Goal: Task Accomplishment & Management: Complete application form

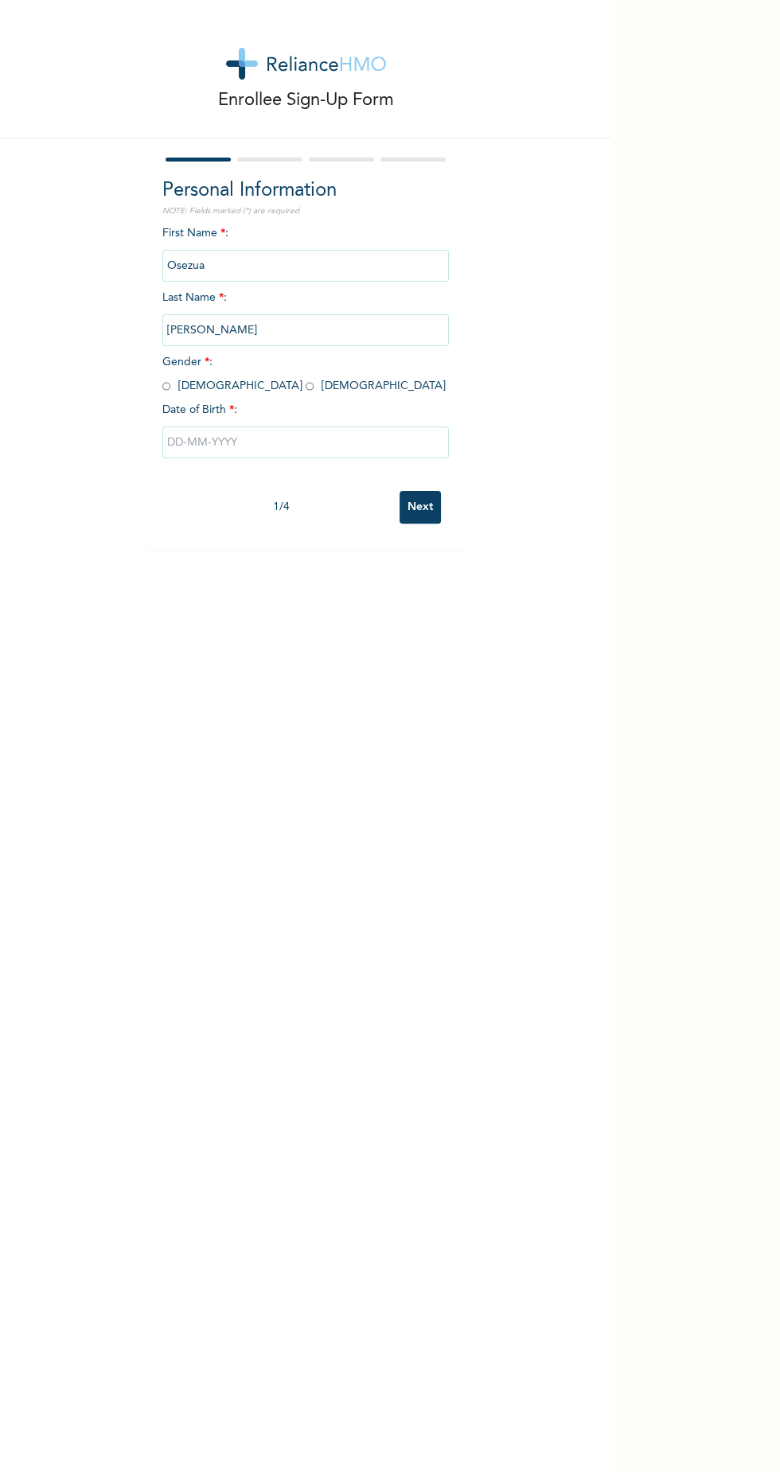
click at [166, 385] on input "radio" at bounding box center [166, 386] width 8 height 15
radio input "true"
click at [290, 265] on input "Osezua" at bounding box center [305, 266] width 287 height 32
click at [353, 255] on input "Osezua" at bounding box center [305, 266] width 287 height 32
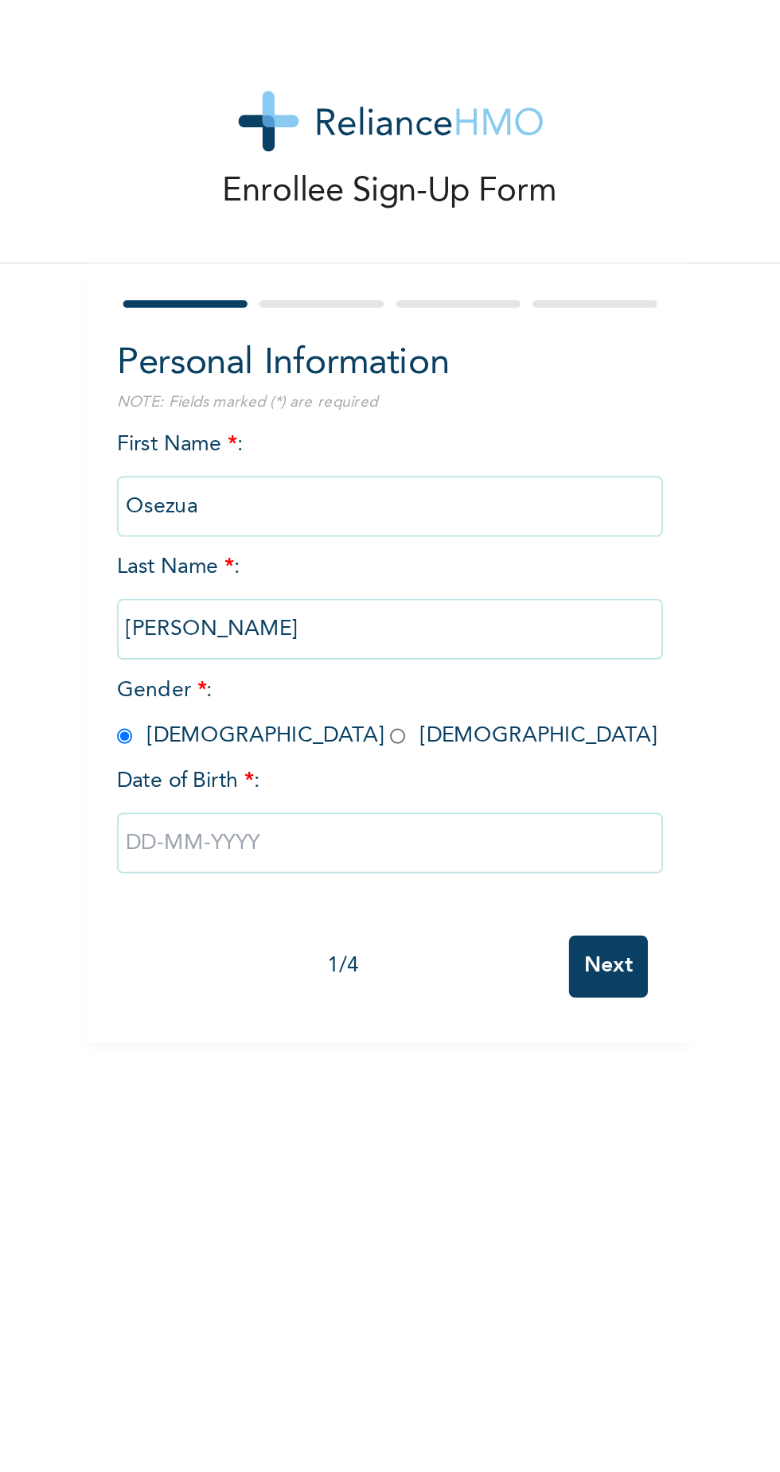
click at [324, 270] on input "Osezua" at bounding box center [305, 266] width 287 height 32
click at [318, 261] on input "Osezua" at bounding box center [305, 266] width 287 height 32
click at [314, 329] on input "[PERSON_NAME]" at bounding box center [305, 330] width 287 height 32
click at [283, 333] on input "[PERSON_NAME]" at bounding box center [305, 330] width 287 height 32
click at [337, 439] on input "text" at bounding box center [305, 443] width 287 height 32
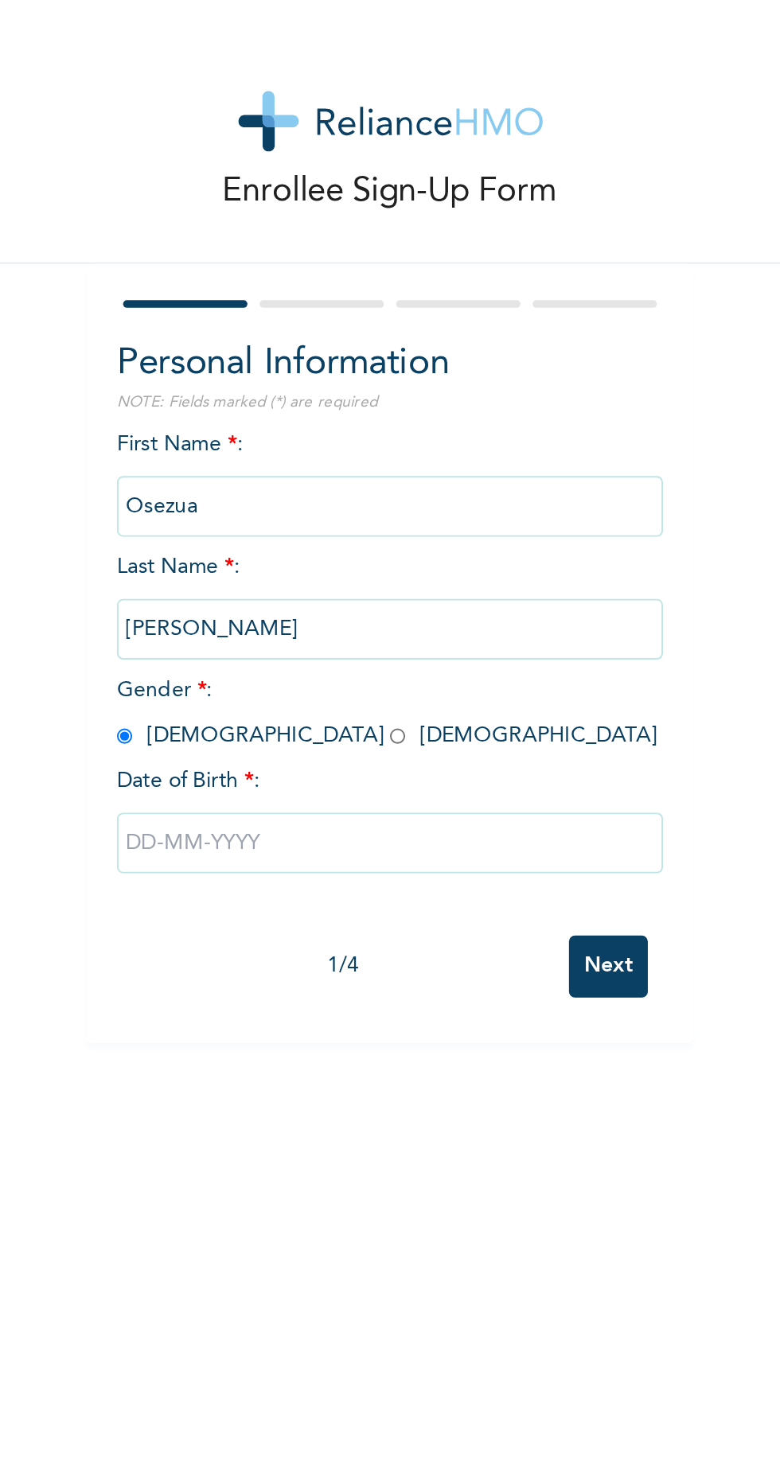
select select "7"
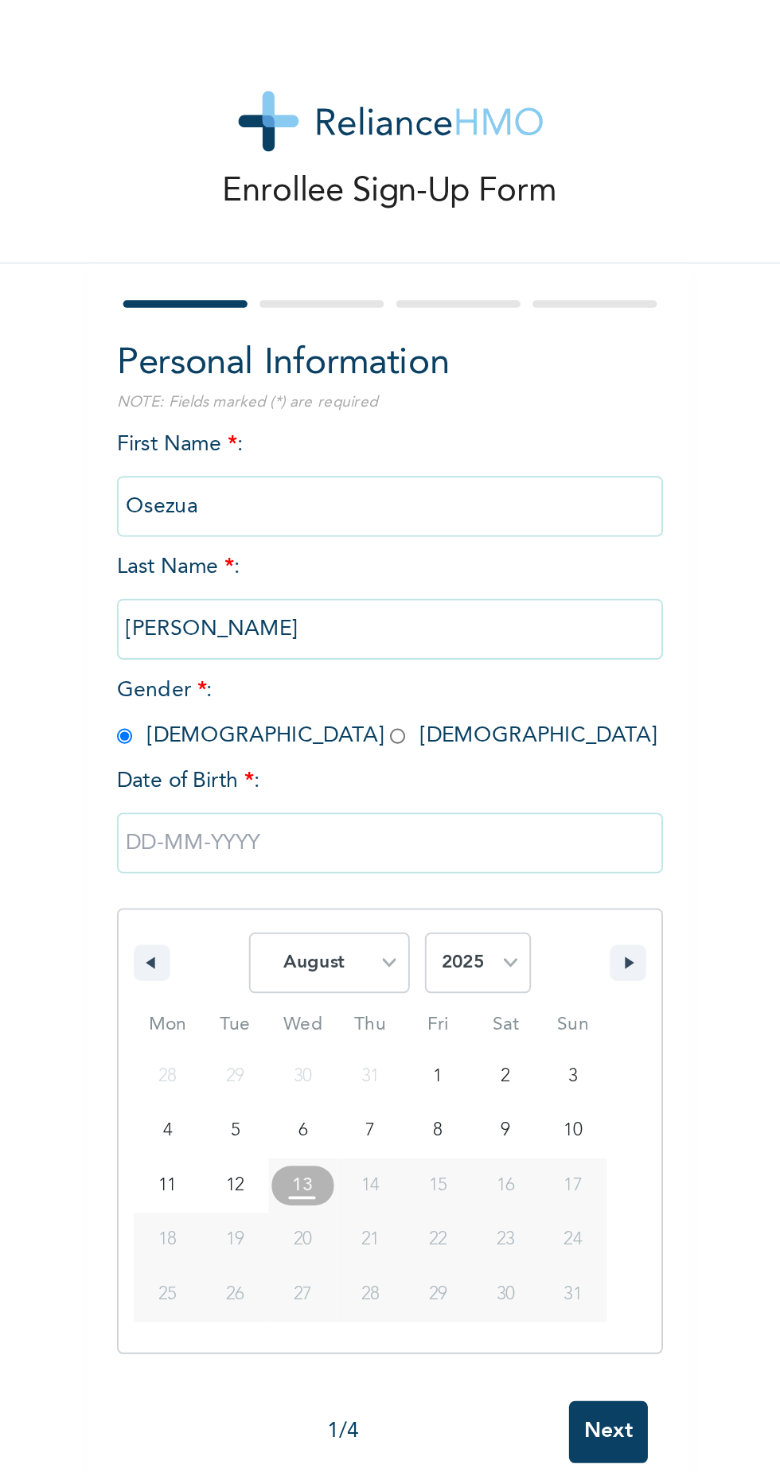
click at [363, 266] on input "Osezua" at bounding box center [305, 266] width 287 height 32
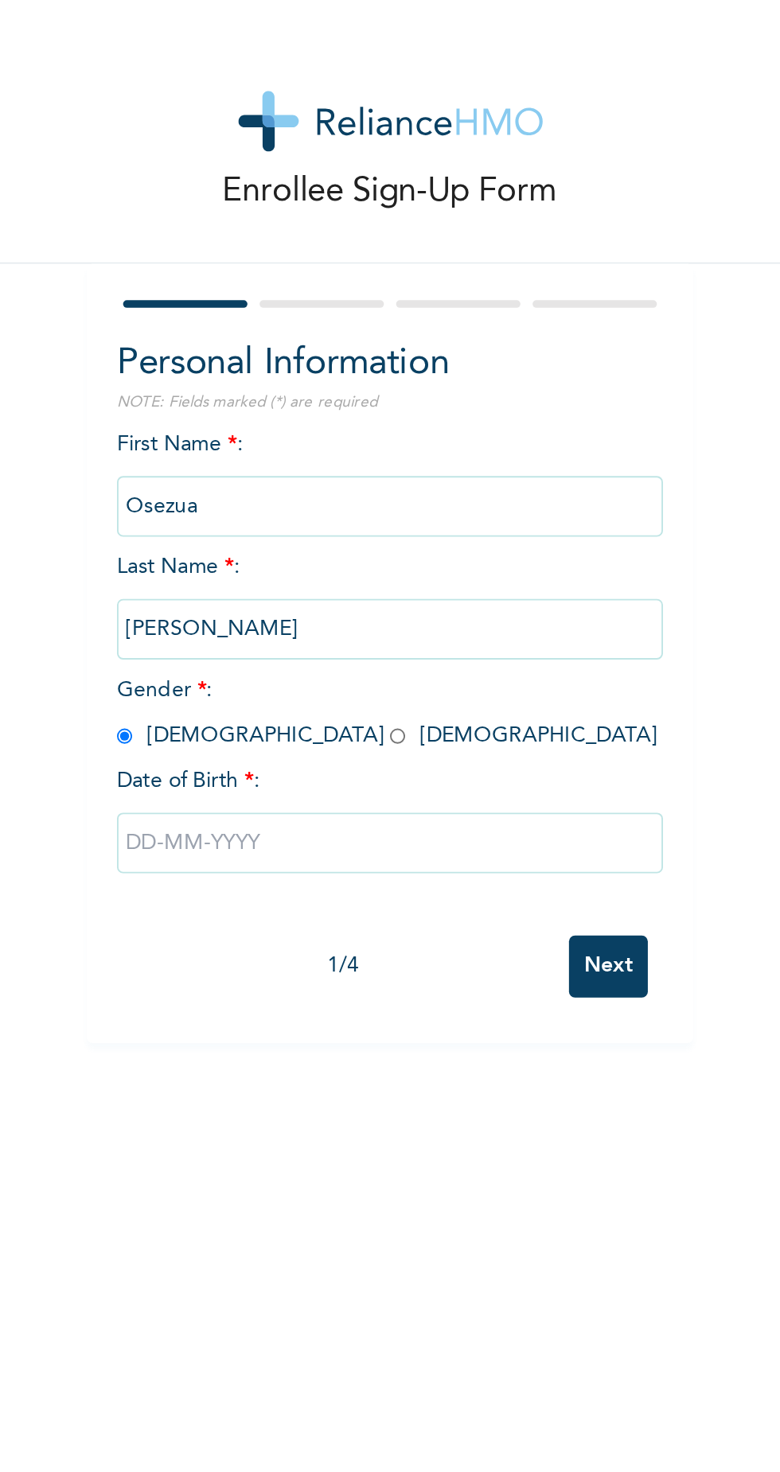
click at [333, 439] on input "text" at bounding box center [305, 443] width 287 height 32
select select "7"
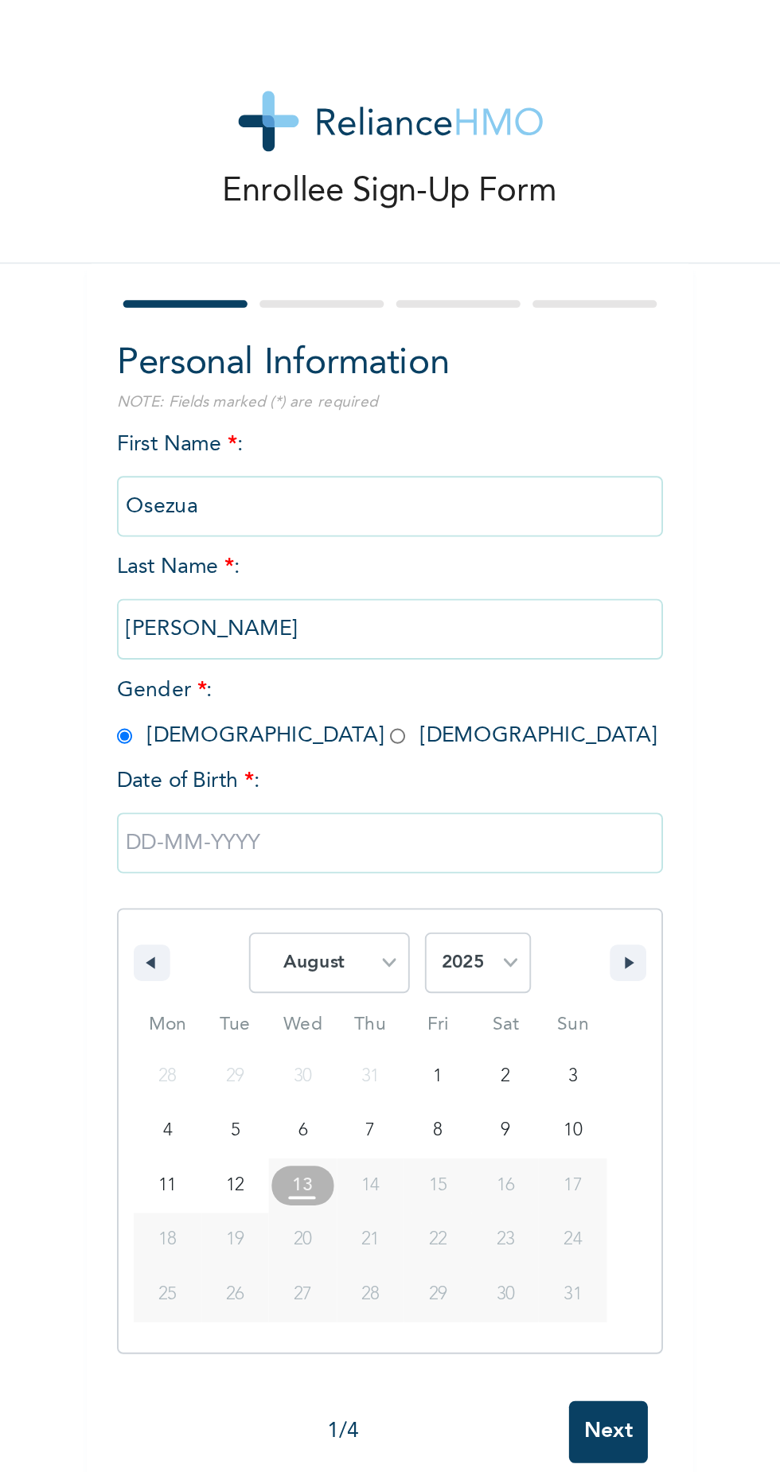
click at [333, 442] on input "text" at bounding box center [305, 443] width 287 height 32
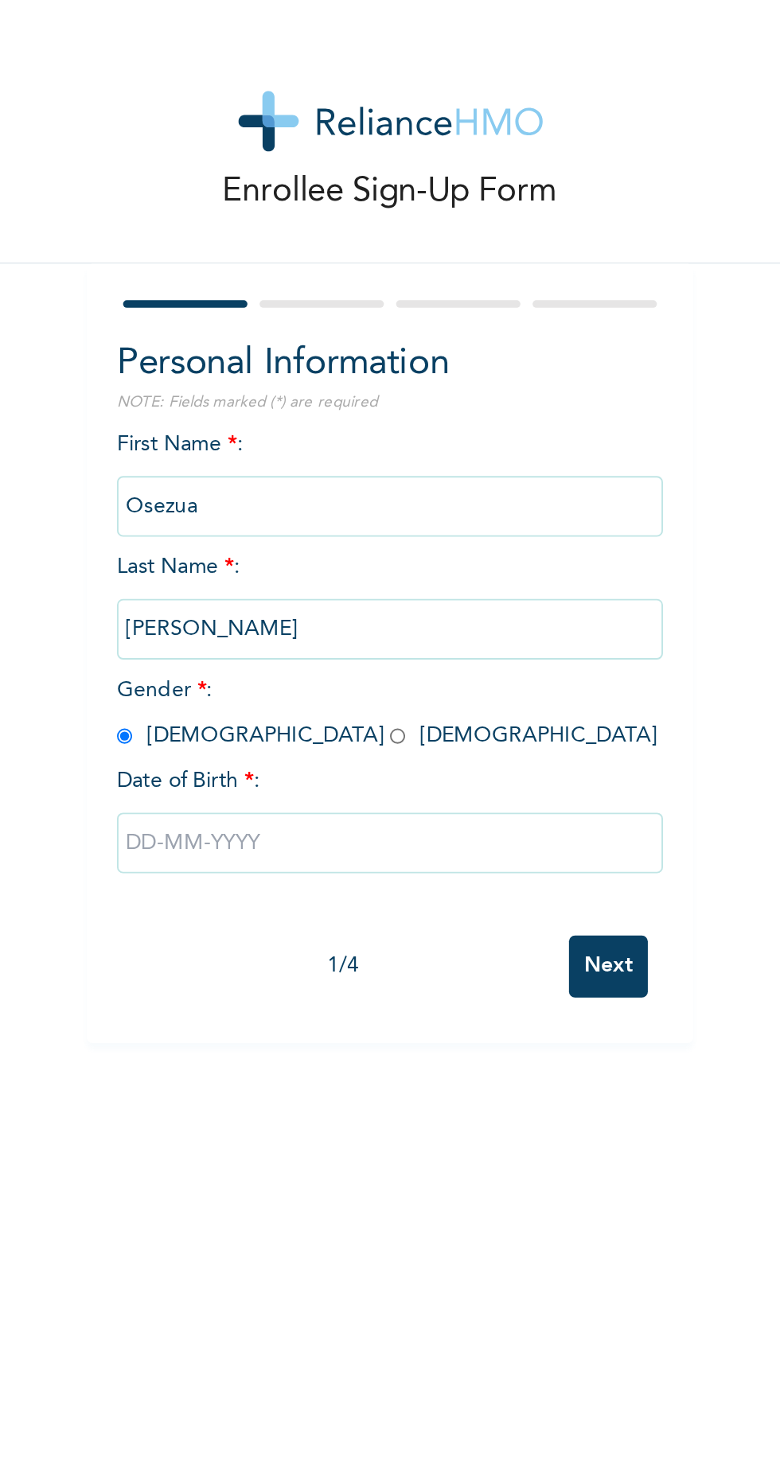
click at [329, 438] on input "text" at bounding box center [305, 443] width 287 height 32
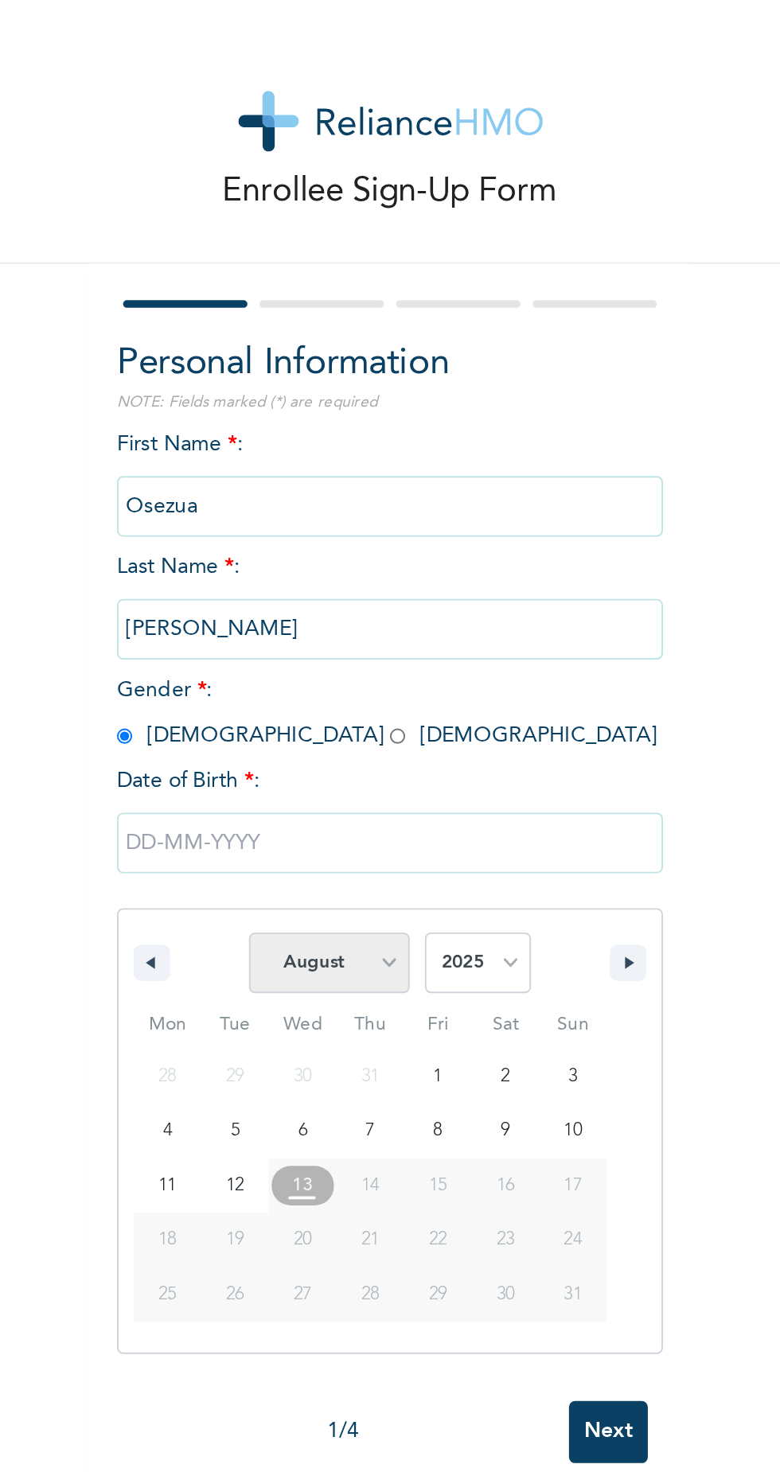
click at [302, 503] on select "January February March April May June July August September October November De…" at bounding box center [274, 505] width 84 height 32
select select "7"
click at [364, 503] on select "2025 2024 2023 2022 2021 2020 2019 2018 2017 2016 2015 2014 2013 2012 2011 2010…" at bounding box center [352, 505] width 56 height 32
select select "1994"
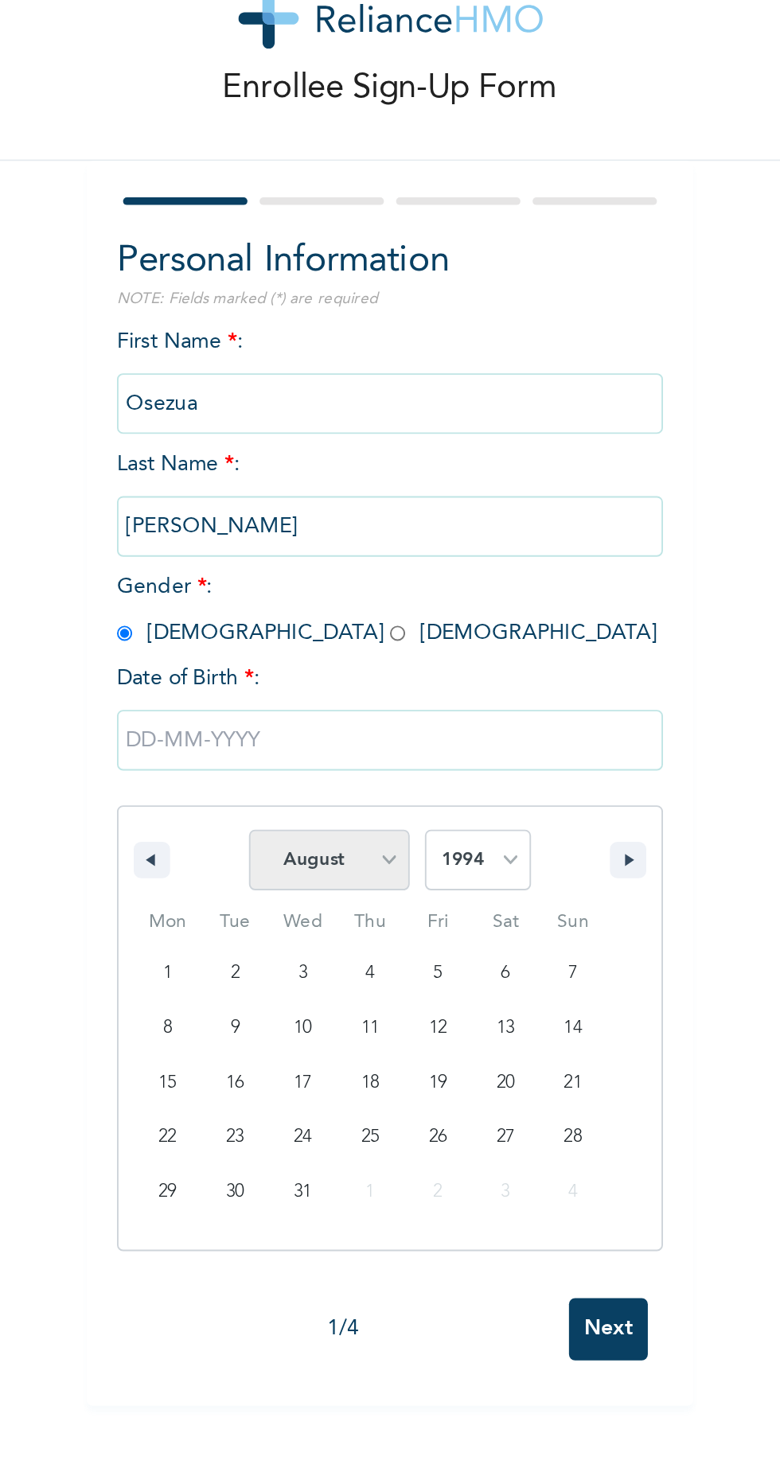
click at [306, 505] on select "January February March April May June July August September October November De…" at bounding box center [274, 505] width 84 height 32
select select "8"
type input "[DATE]"
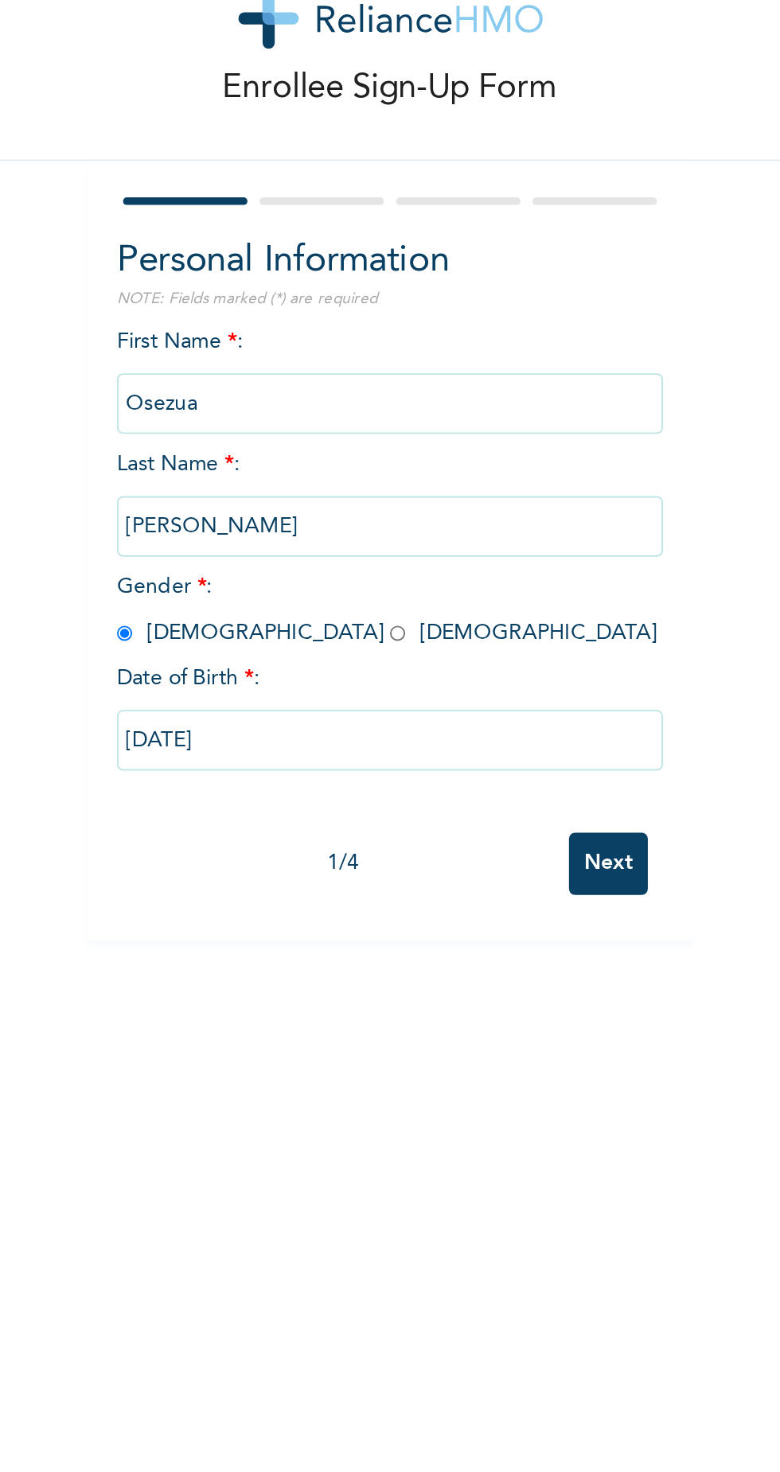
click at [439, 505] on input "Next" at bounding box center [420, 507] width 41 height 33
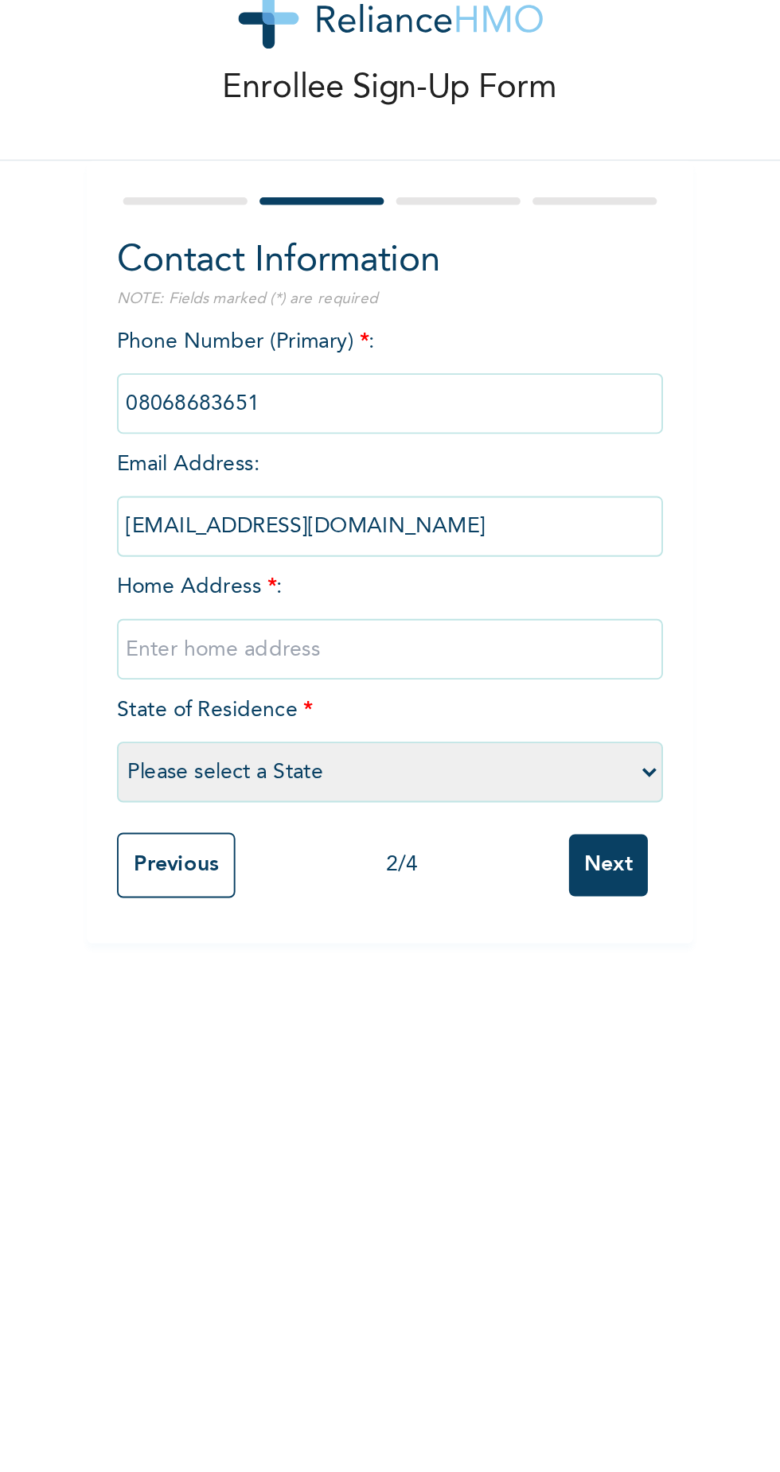
click at [363, 393] on input "text" at bounding box center [305, 395] width 287 height 32
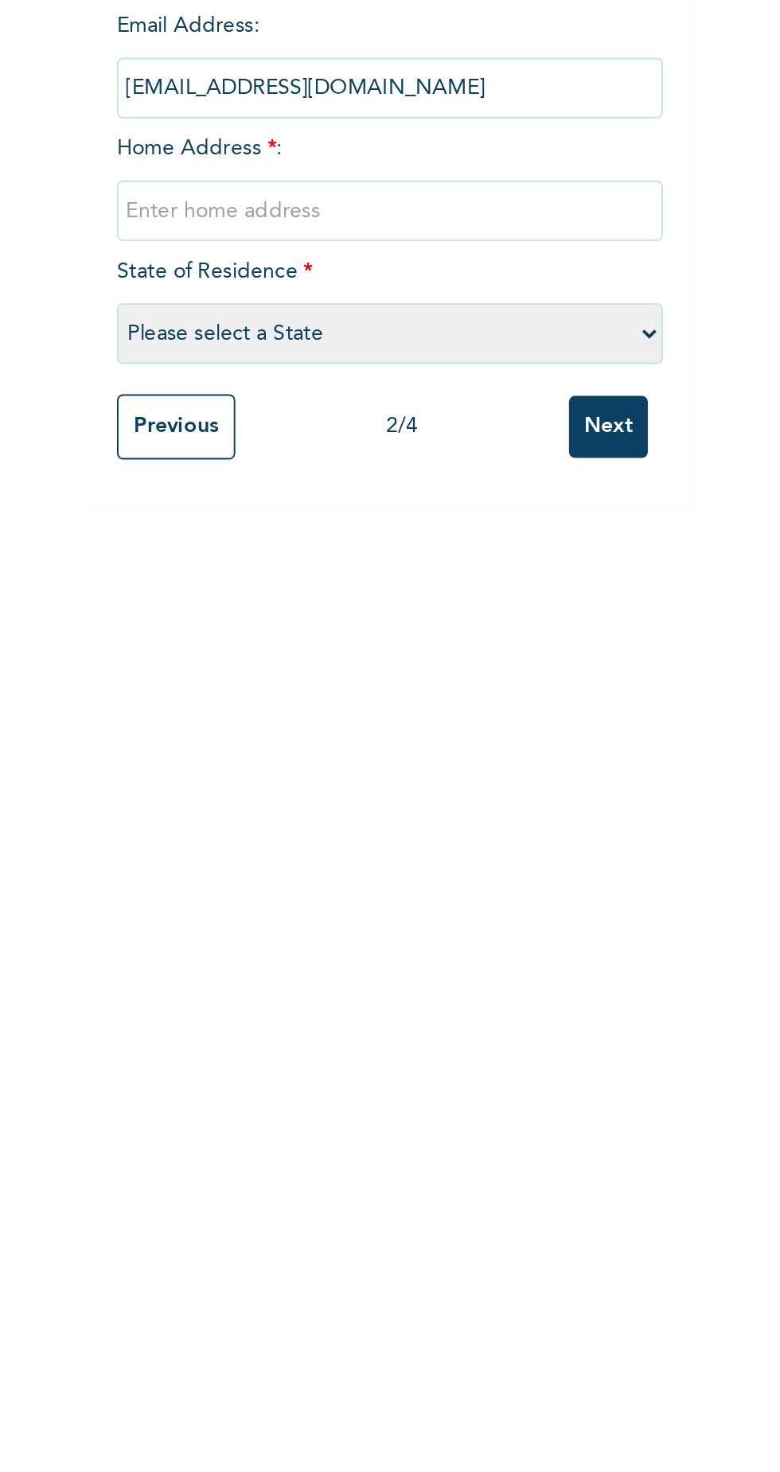
type input "[STREET_ADDRESS]"
select select "12"
click at [421, 516] on input "Next" at bounding box center [420, 508] width 41 height 33
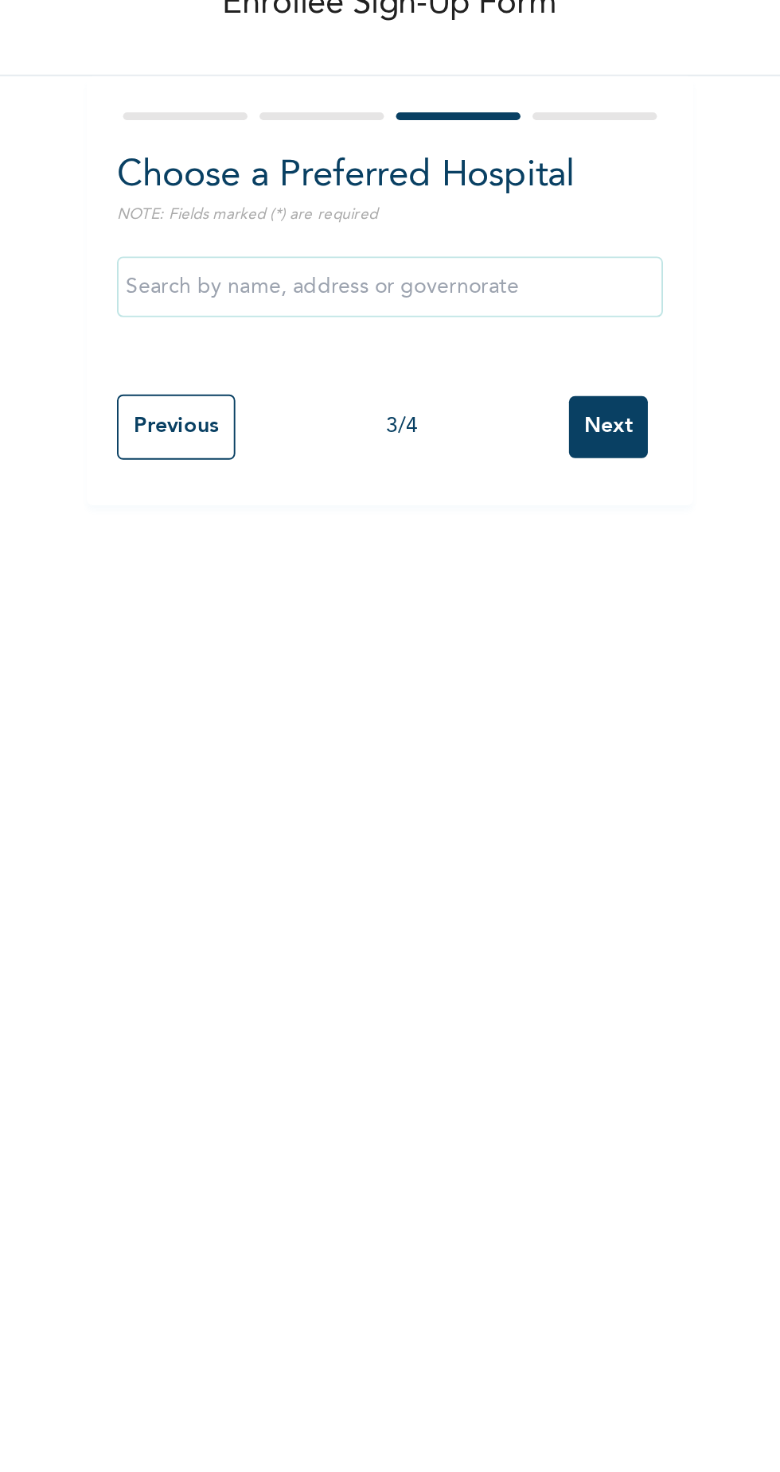
click at [398, 254] on input "text" at bounding box center [305, 249] width 287 height 32
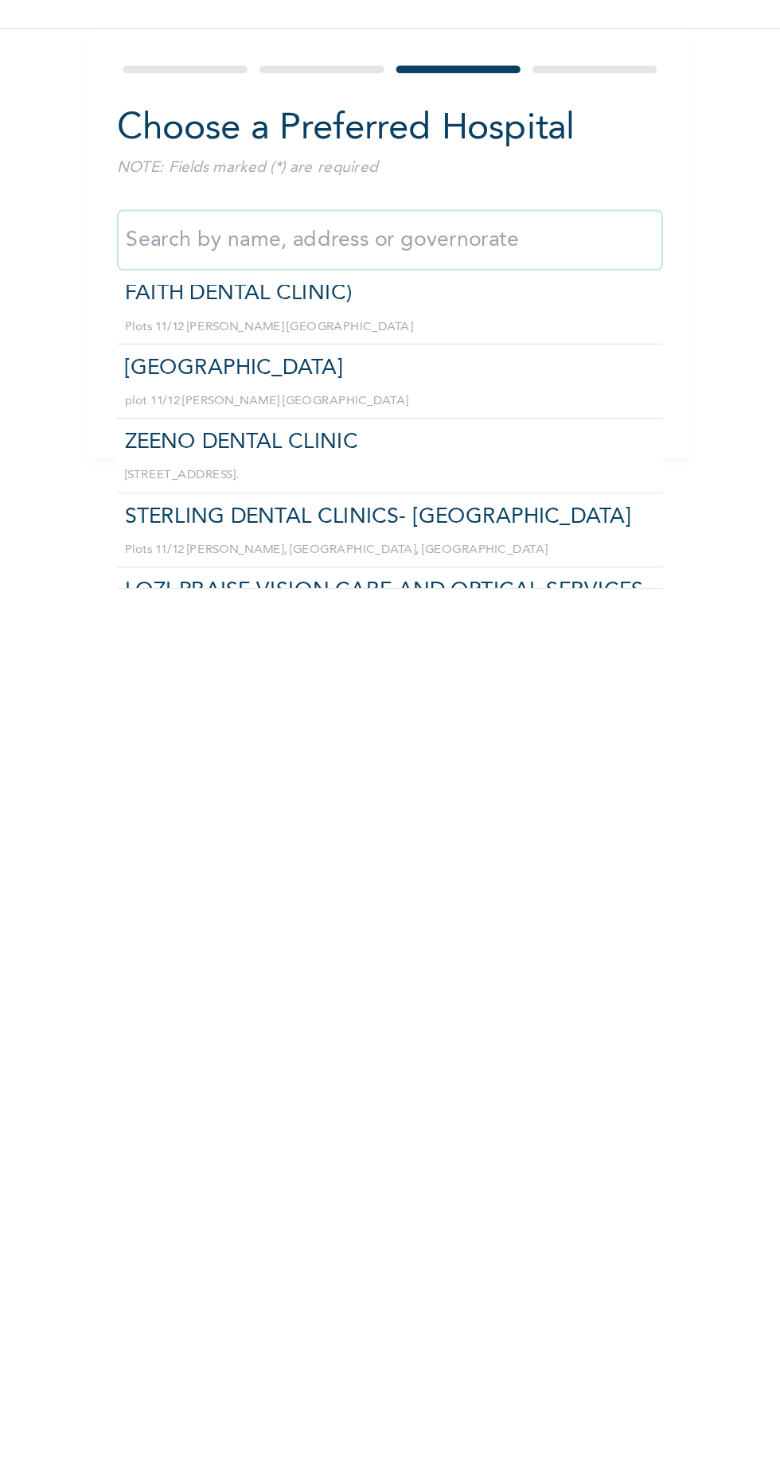
scroll to position [774, 0]
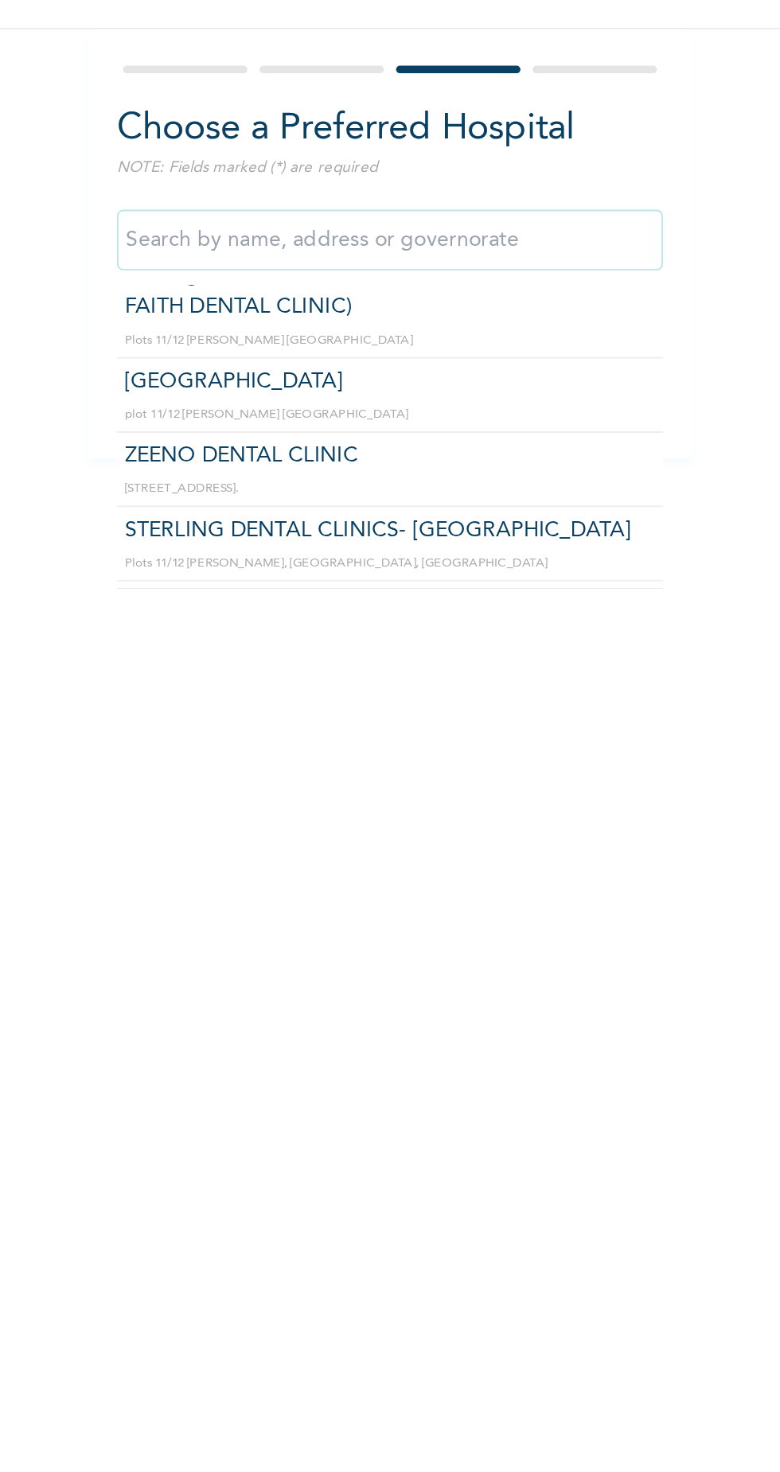
click at [388, 249] on input "text" at bounding box center [305, 249] width 287 height 32
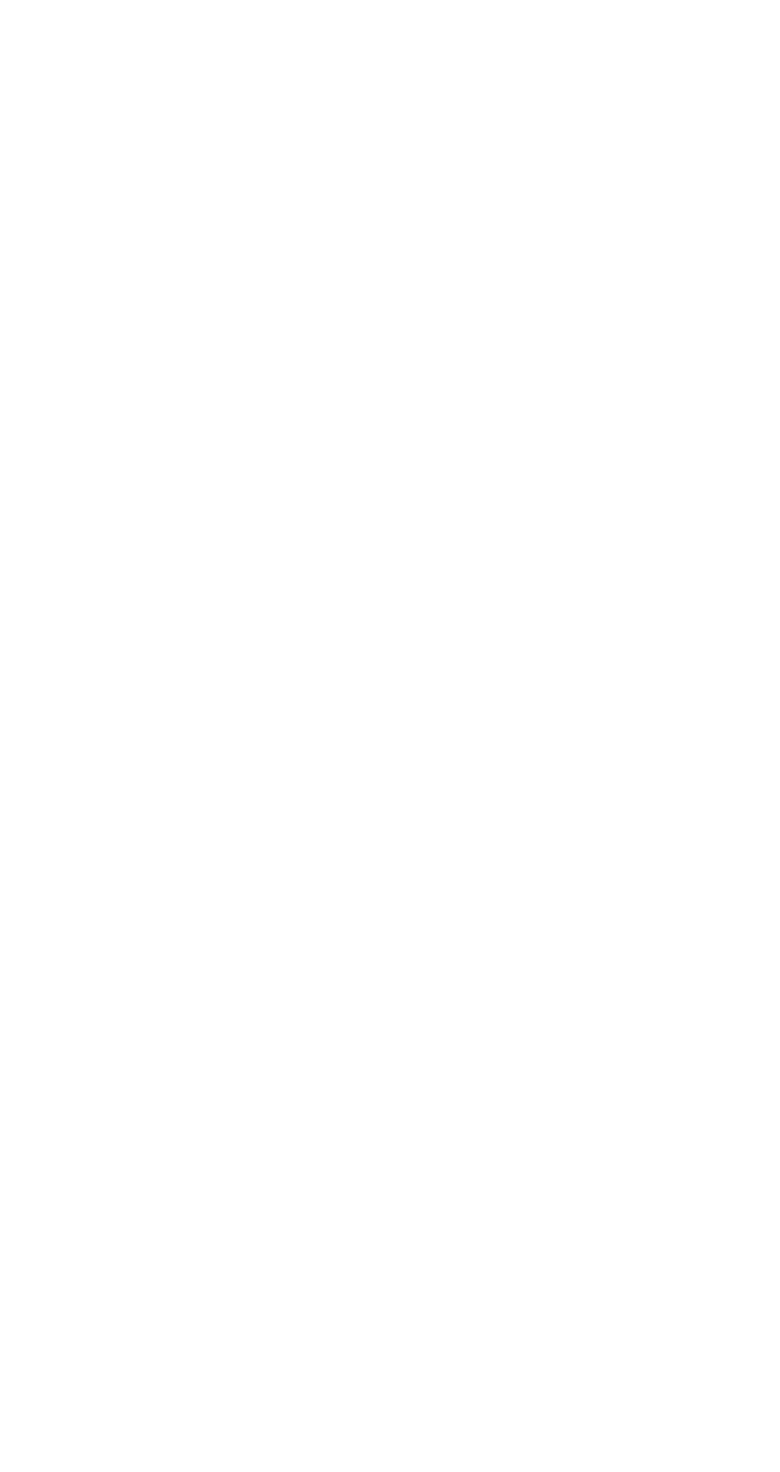
scroll to position [0, 0]
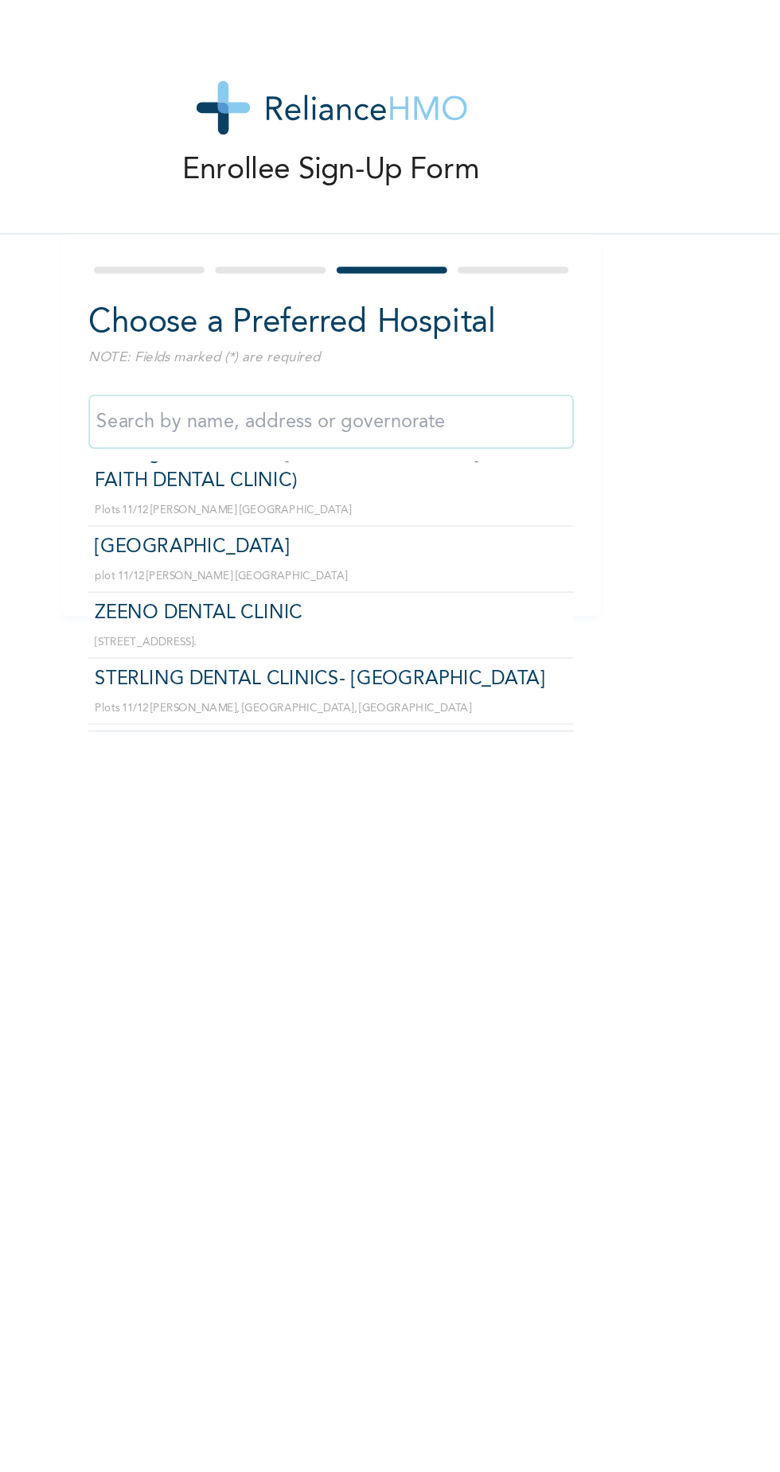
click at [274, 150] on div "Choose a Preferred Hospital NOTE: Fields marked (*) are required Maviscope Hosp…" at bounding box center [305, 250] width 318 height 225
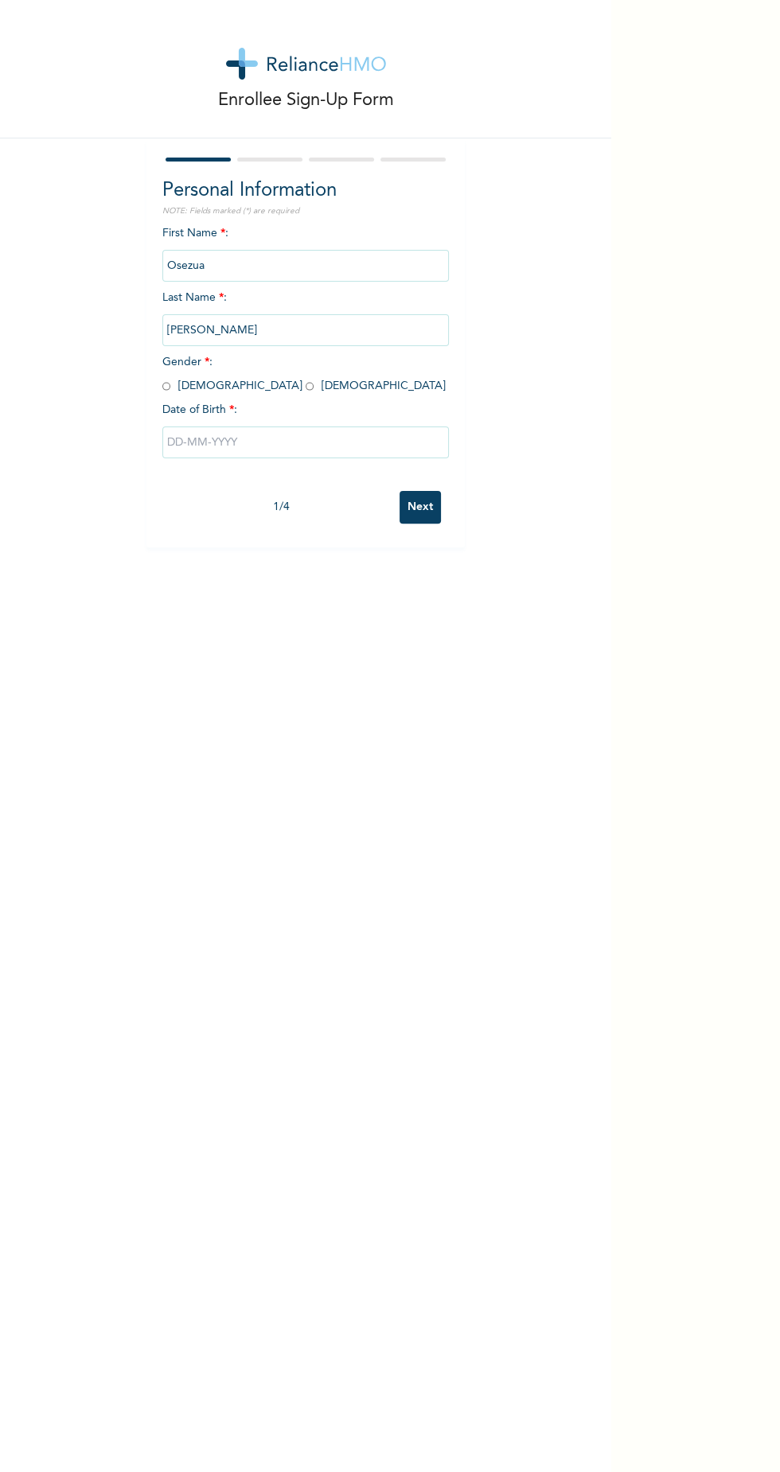
click at [166, 384] on input "radio" at bounding box center [166, 386] width 8 height 15
radio input "true"
click at [326, 442] on input "text" at bounding box center [305, 443] width 287 height 32
select select "7"
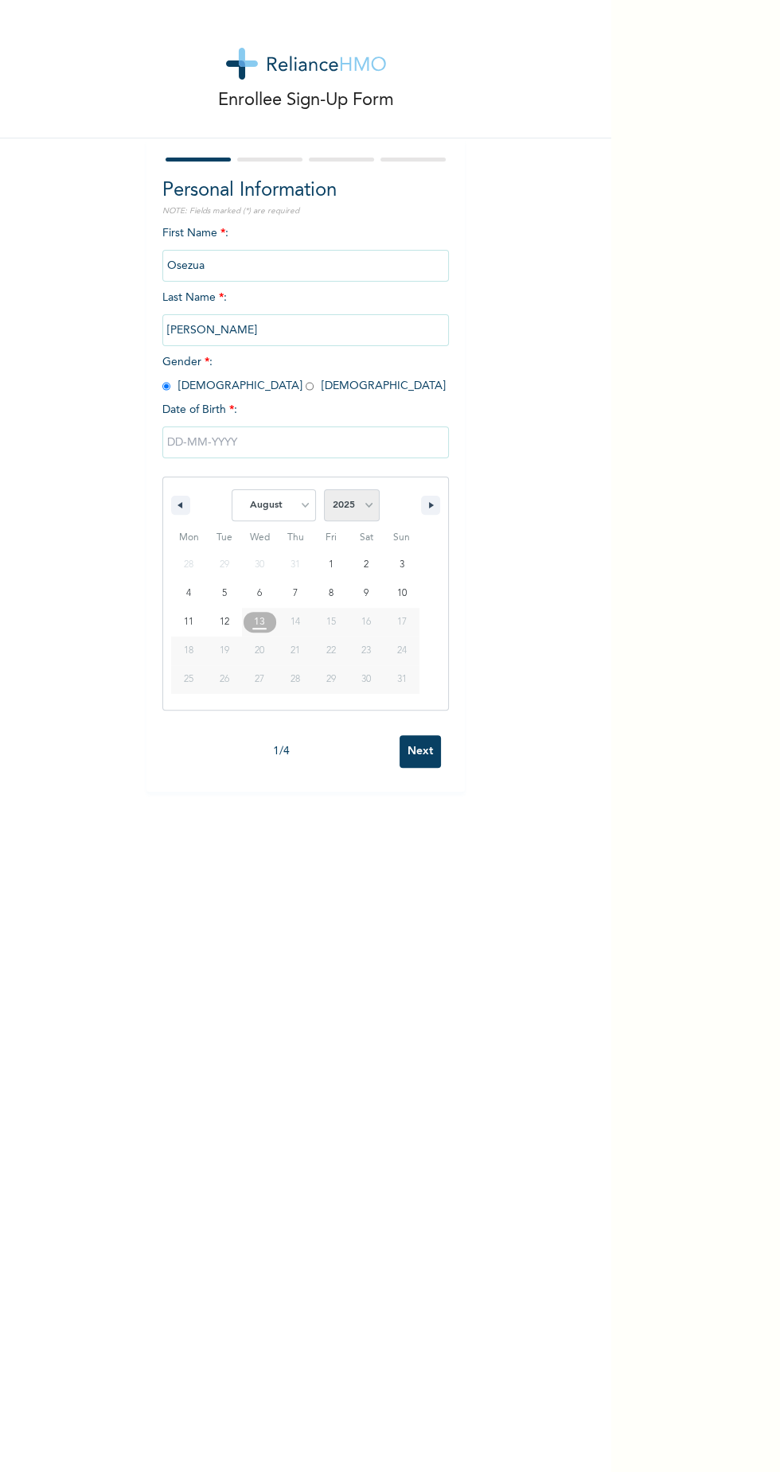
click at [338, 505] on select "2025 2024 2023 2022 2021 2020 2019 2018 2017 2016 2015 2014 2013 2012 2011 2010…" at bounding box center [352, 505] width 56 height 32
select select "1994"
click at [277, 507] on select "January February March April May June July August September October November De…" at bounding box center [274, 505] width 84 height 32
select select "8"
type input "[DATE]"
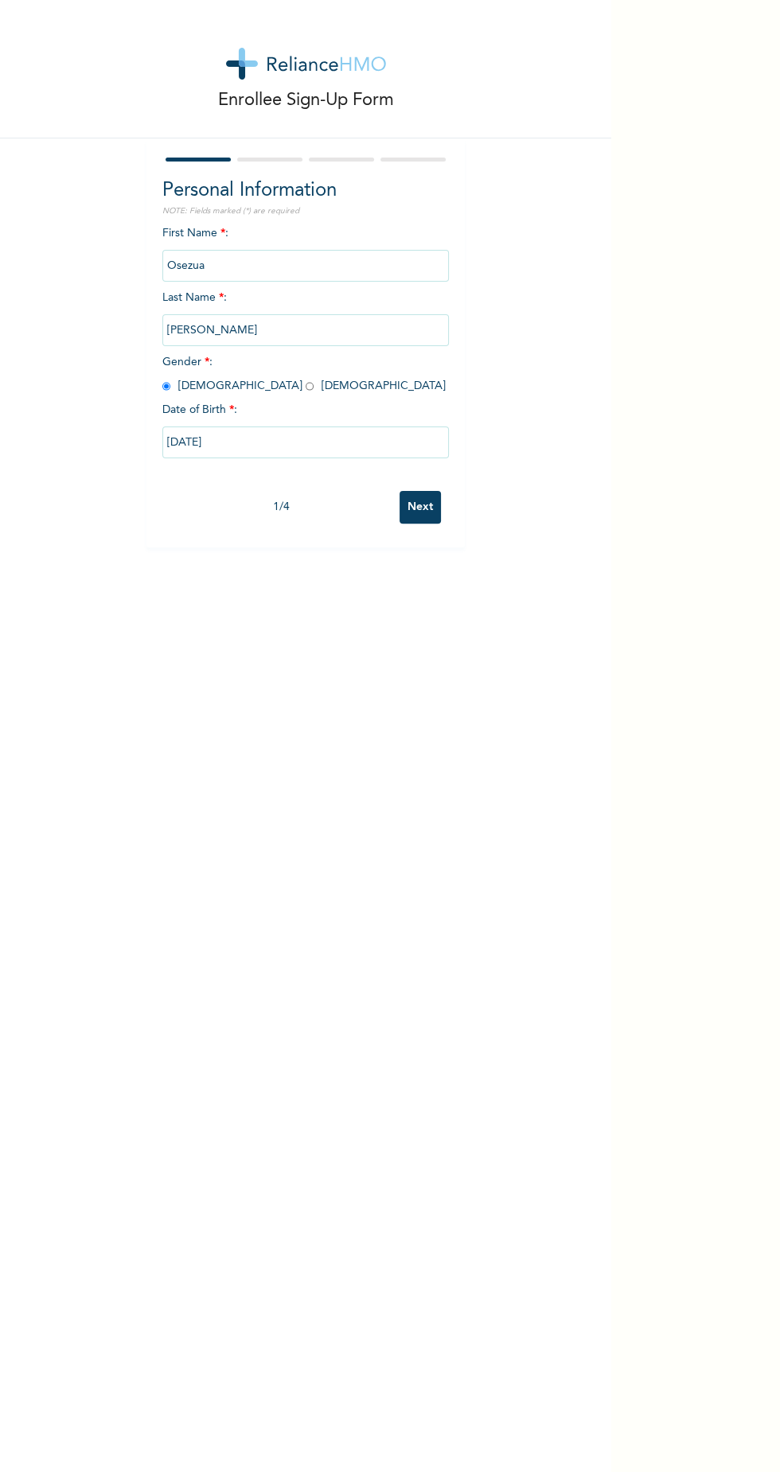
click at [406, 440] on input "[DATE]" at bounding box center [305, 443] width 287 height 32
select select "8"
select select "1994"
click at [415, 753] on div "Enrollee Sign-Up Form Personal Information NOTE: Fields marked (*) are required…" at bounding box center [305, 736] width 611 height 1472
click at [422, 507] on input "Next" at bounding box center [420, 507] width 41 height 33
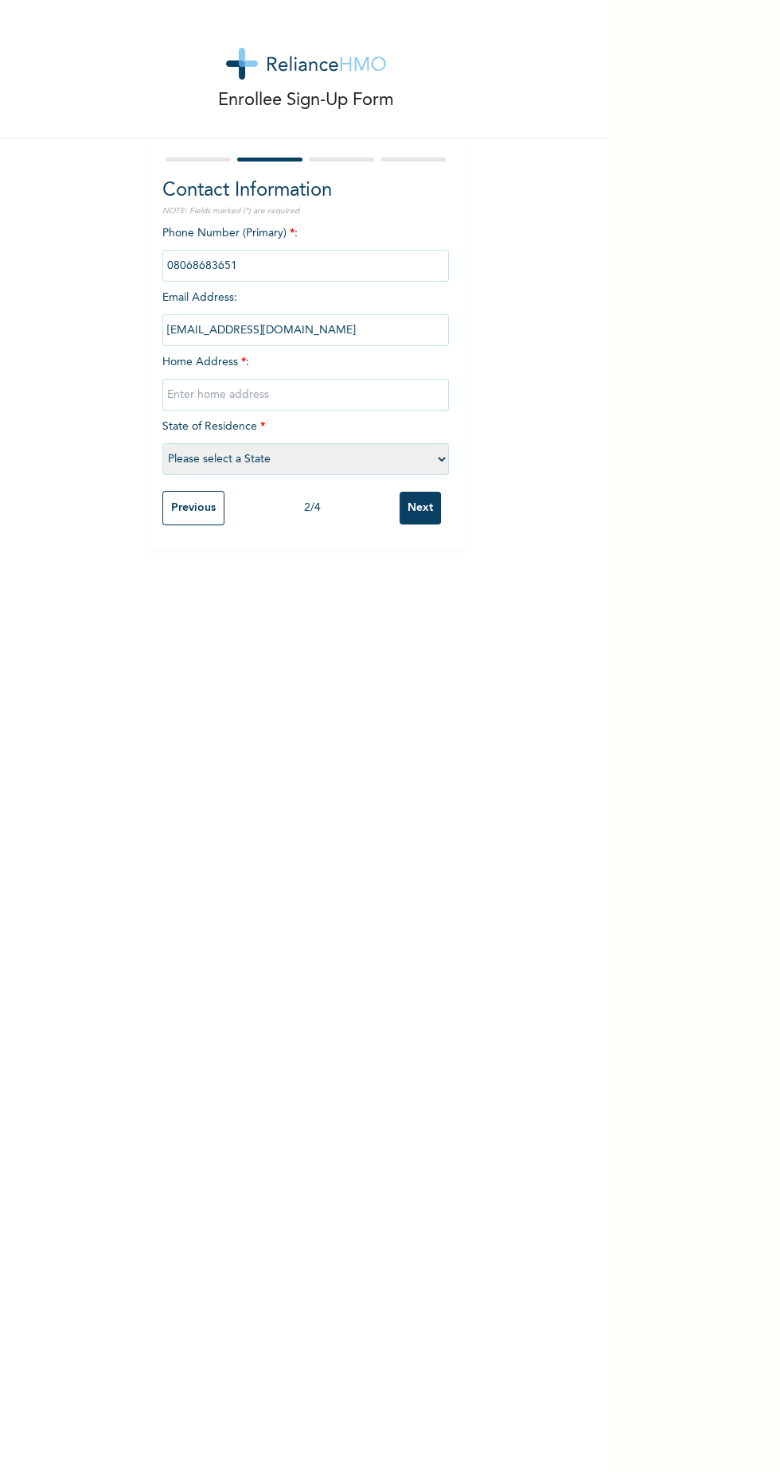
click at [293, 396] on input "text" at bounding box center [305, 395] width 287 height 32
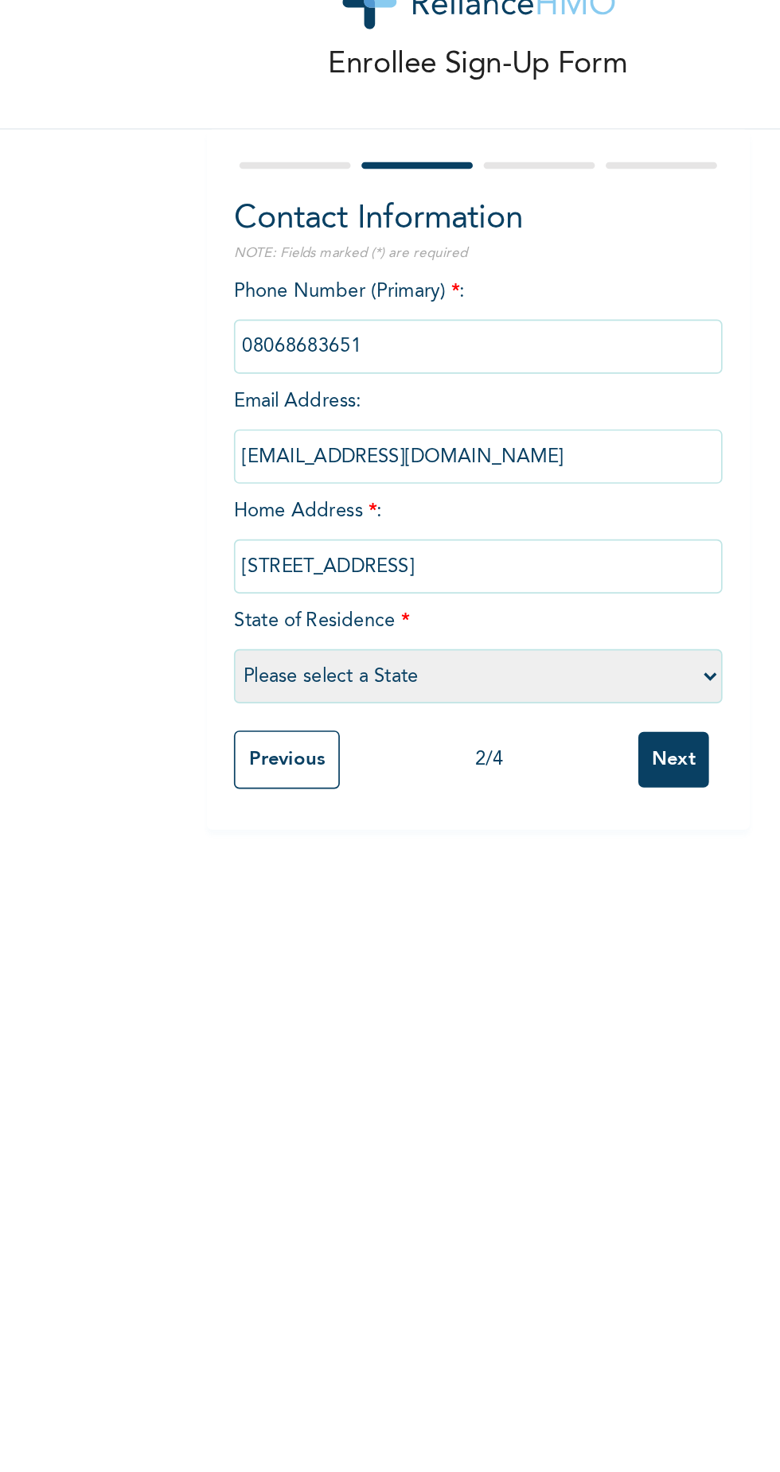
type input "38, Edugie Street, Azagba Quarters, Benin-city"
click at [322, 465] on select "Please select a State [PERSON_NAME] (FCT) [PERSON_NAME] Ibom [GEOGRAPHIC_DATA] …" at bounding box center [305, 459] width 287 height 32
select select "12"
click at [421, 506] on input "Next" at bounding box center [420, 508] width 41 height 33
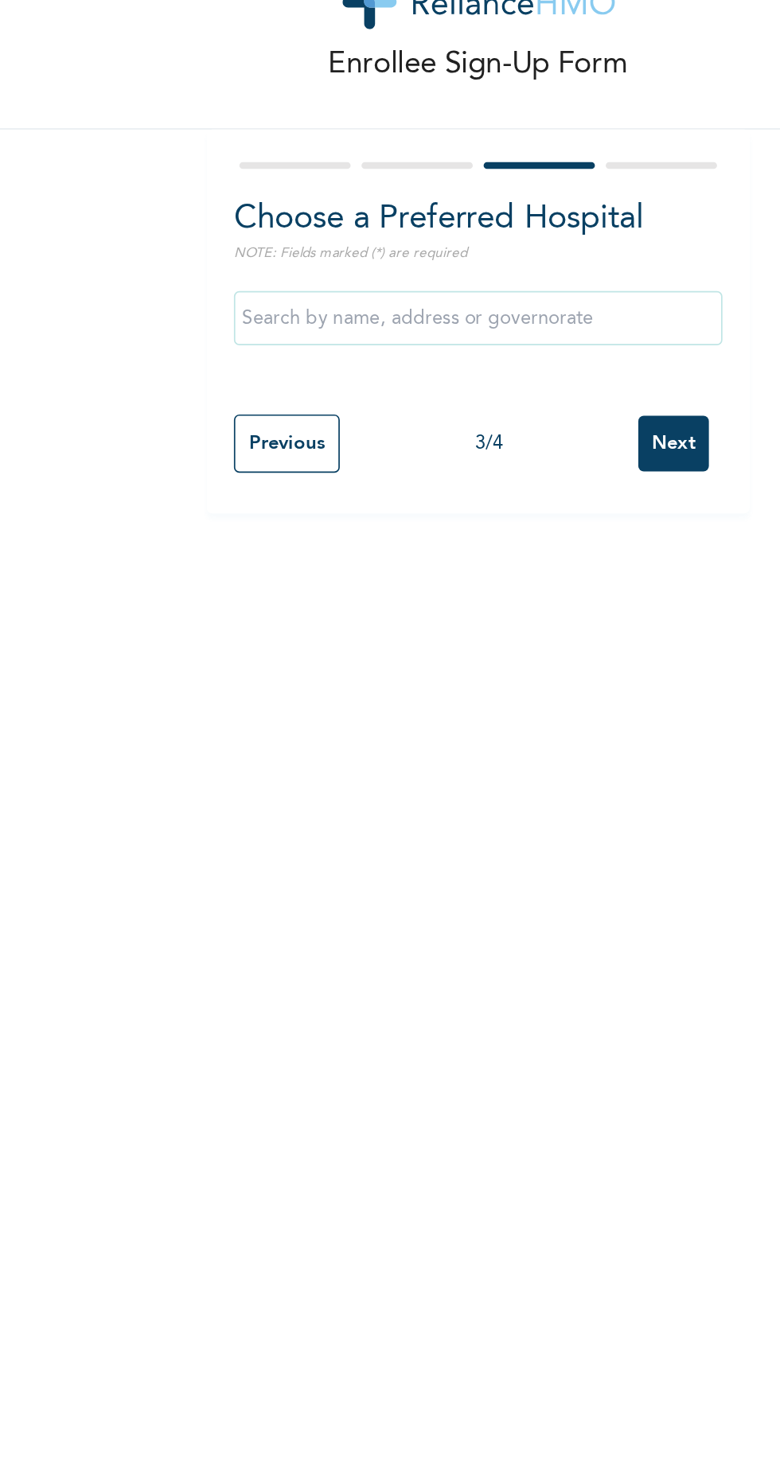
click at [291, 246] on input "text" at bounding box center [305, 249] width 287 height 32
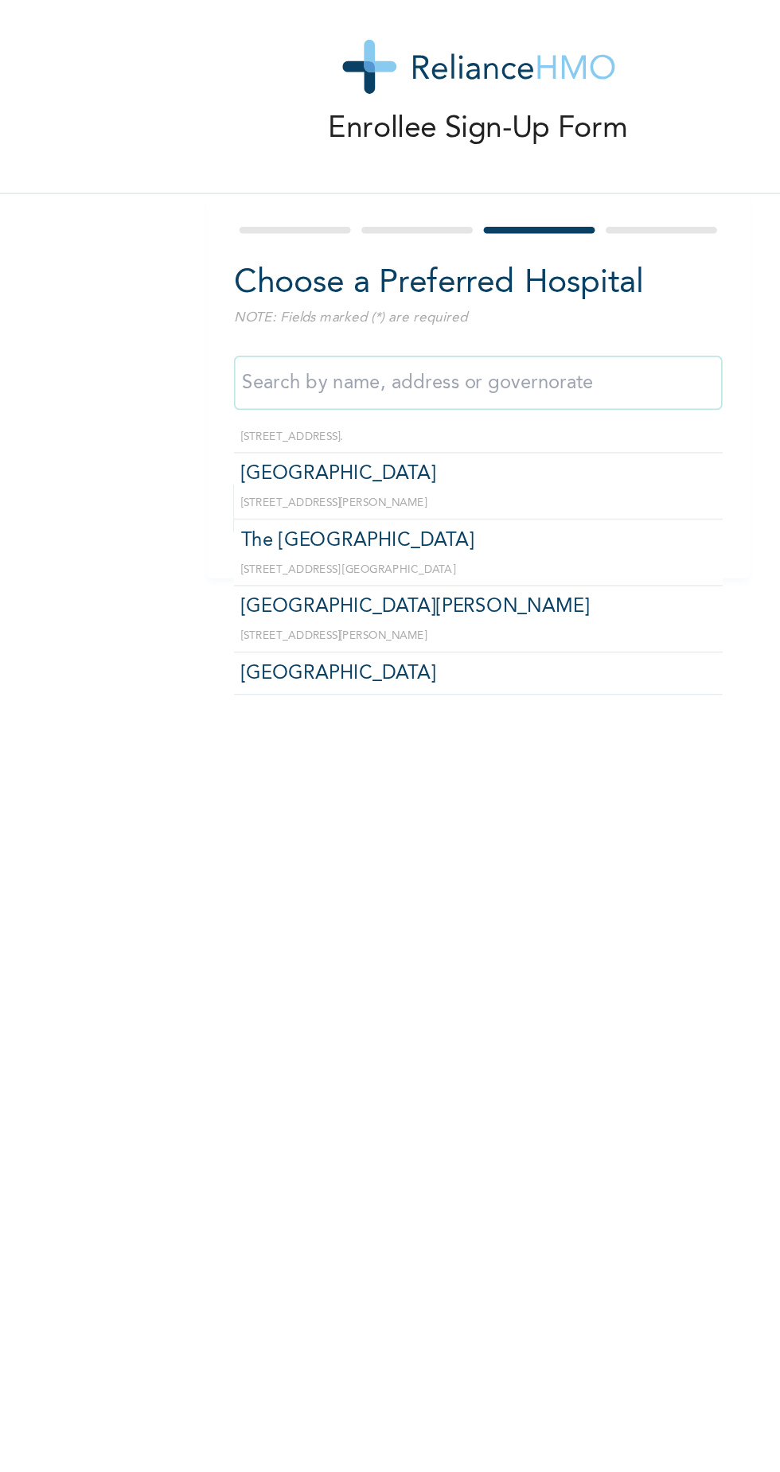
scroll to position [402, 0]
type input "[GEOGRAPHIC_DATA][PERSON_NAME]"
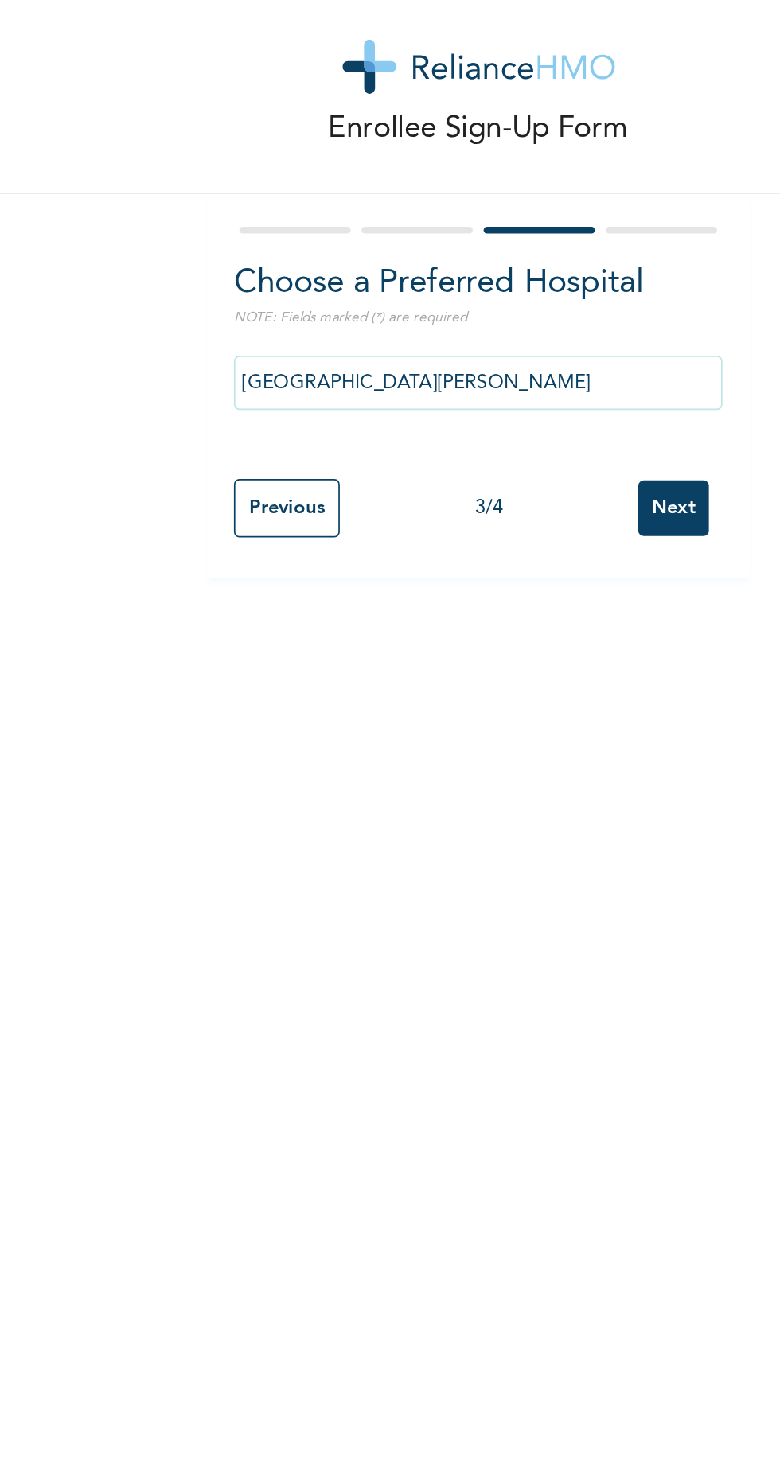
click at [417, 327] on input "Next" at bounding box center [420, 322] width 41 height 33
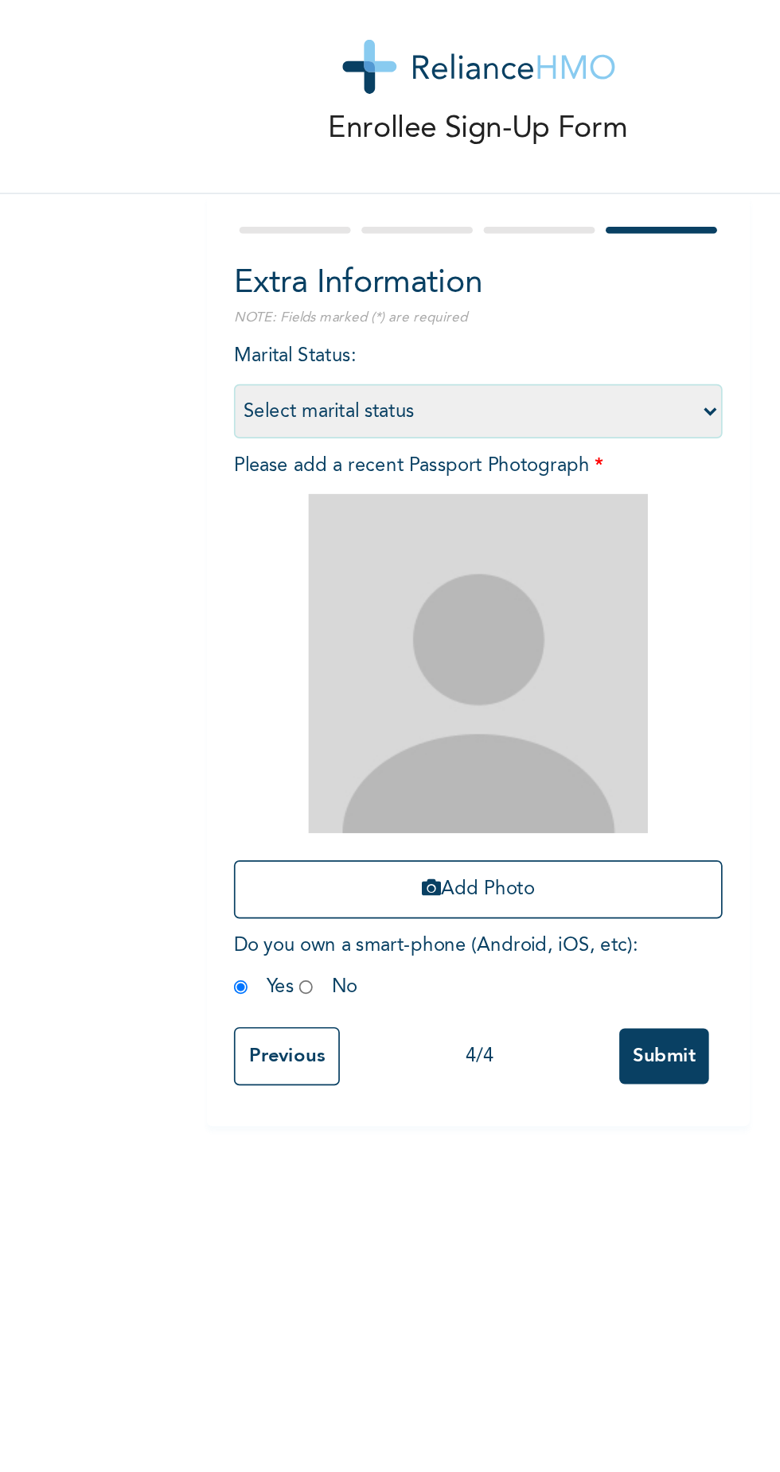
click at [427, 268] on select "Select marital status Single Married Divorced Widow/Widower" at bounding box center [305, 266] width 287 height 32
select select "1"
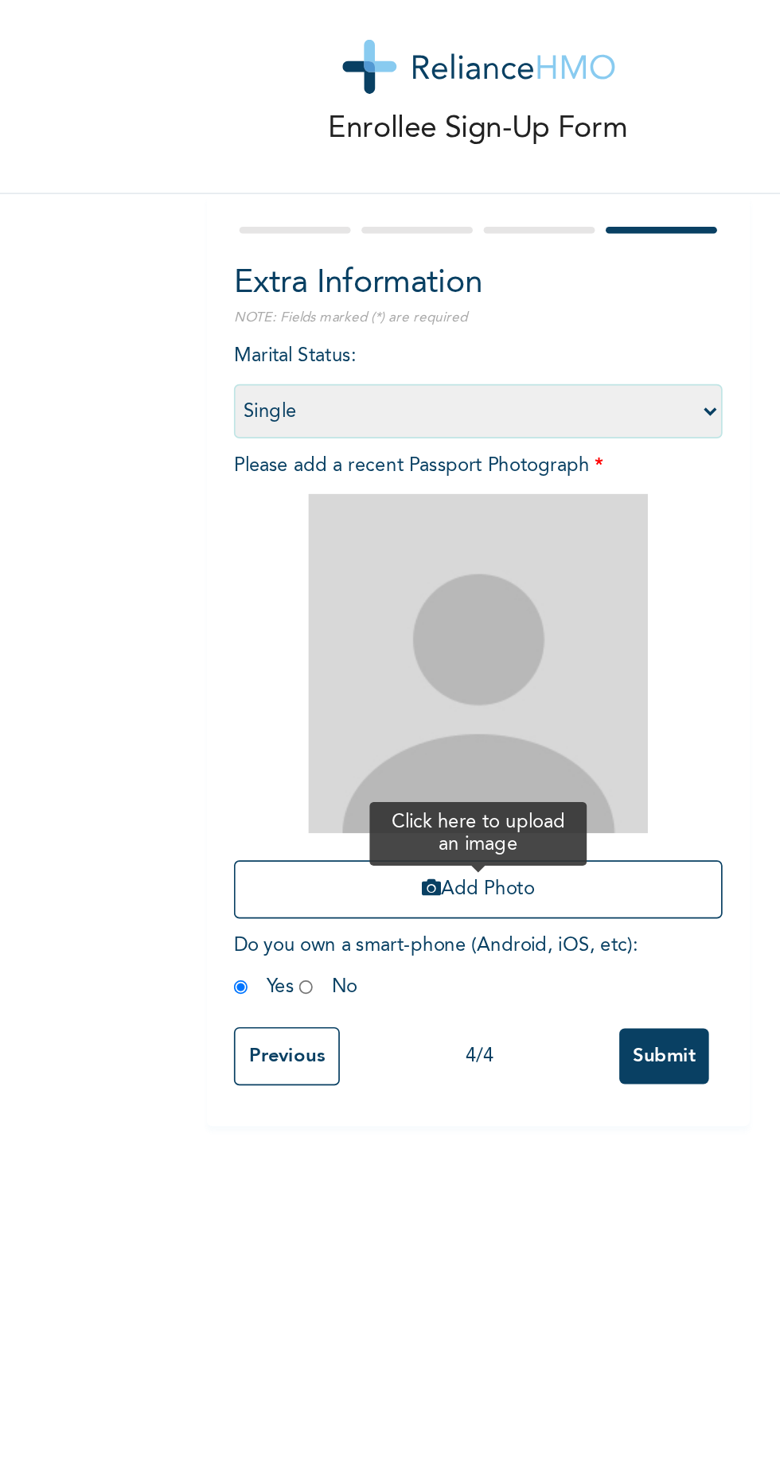
click at [346, 552] on button "Add Photo" at bounding box center [305, 546] width 287 height 34
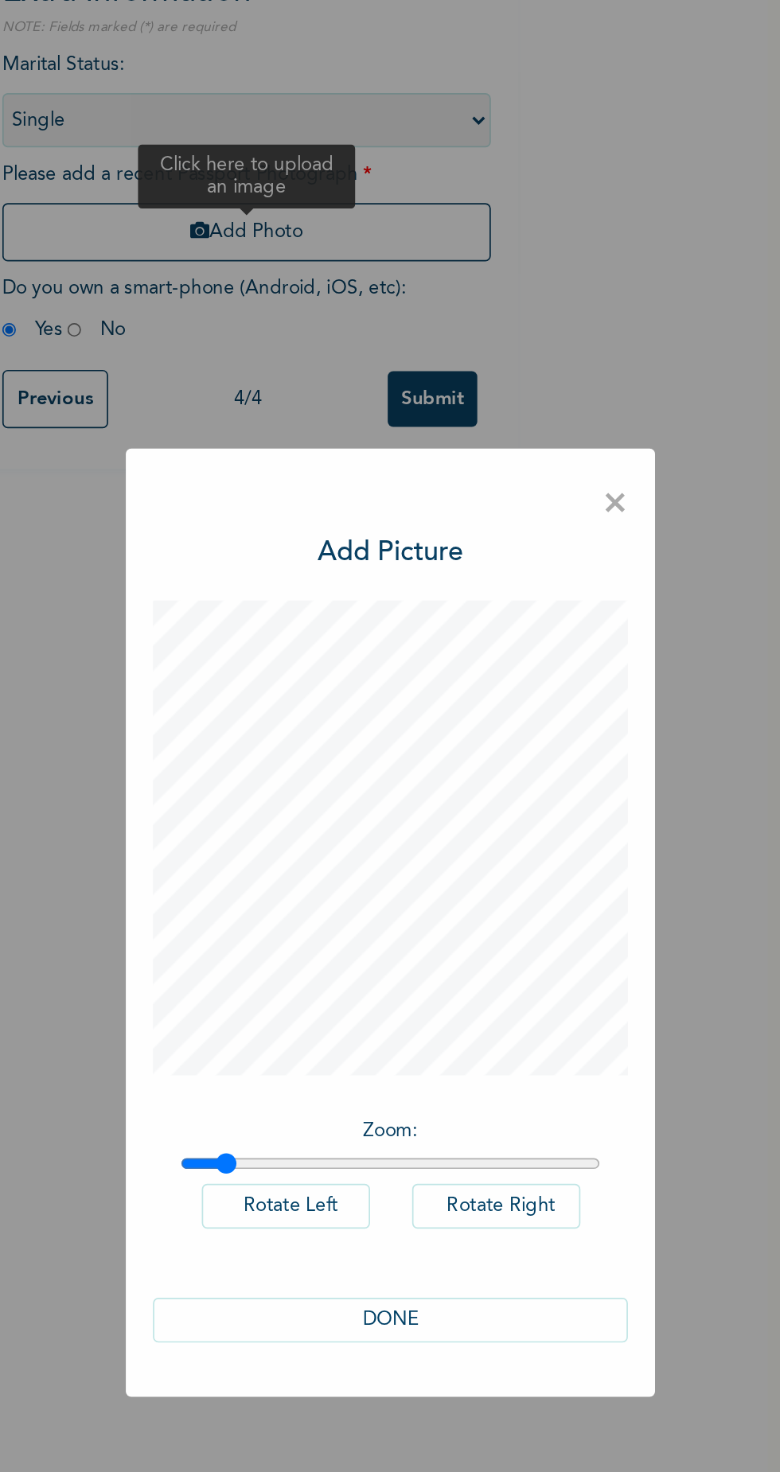
type input "1.09"
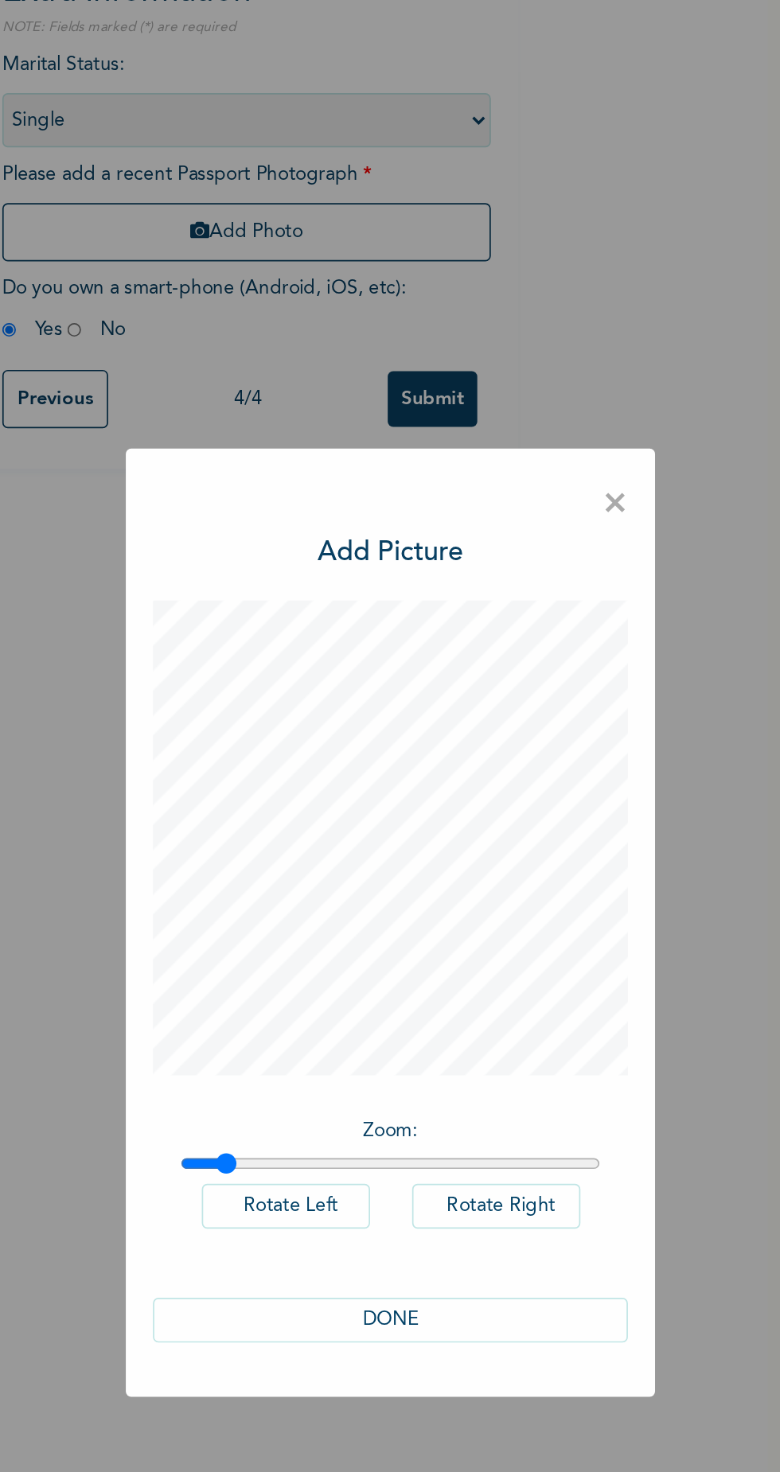
click at [420, 983] on button "DONE" at bounding box center [390, 970] width 279 height 26
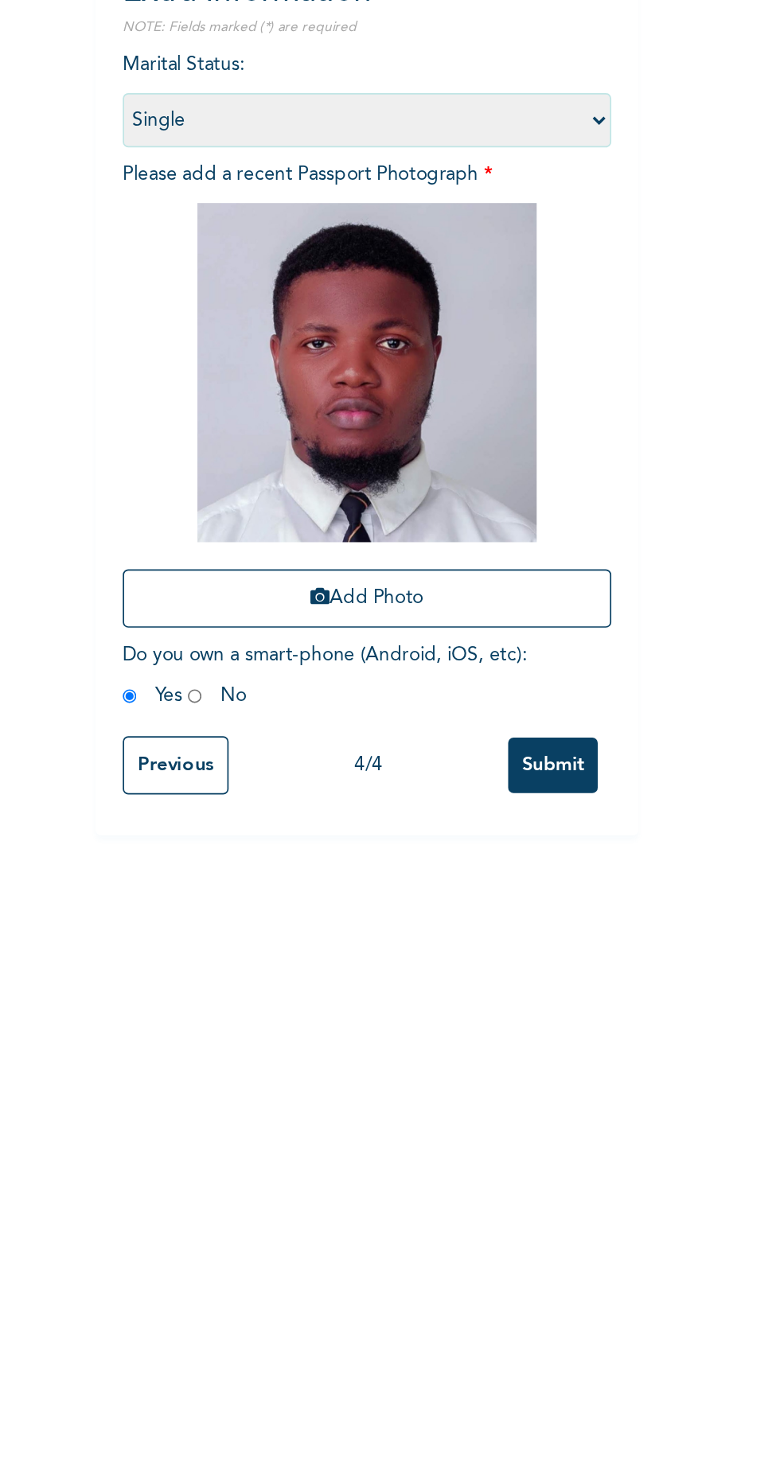
click at [416, 641] on input "Submit" at bounding box center [414, 644] width 53 height 33
